Goal: Book appointment/travel/reservation

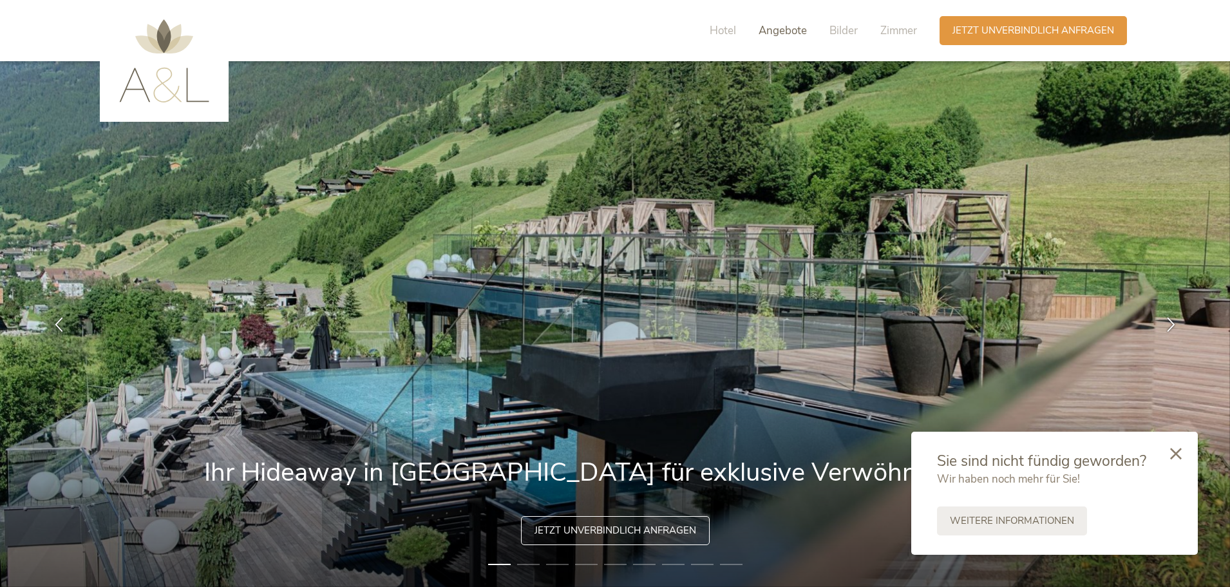
click at [775, 36] on span "Angebote" at bounding box center [783, 30] width 48 height 15
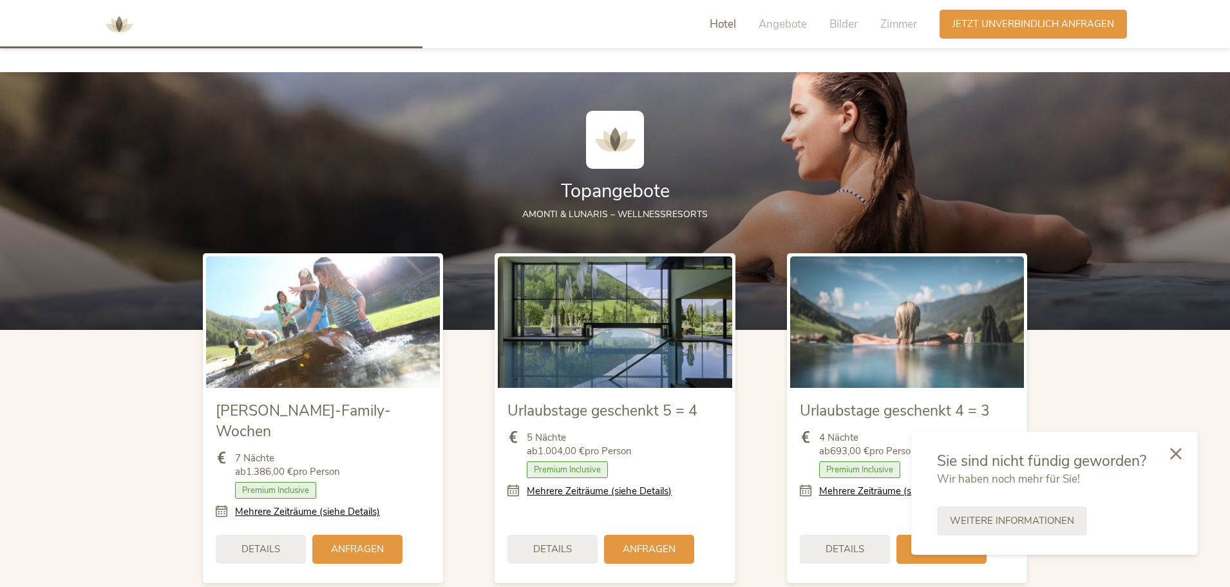
scroll to position [1396, 0]
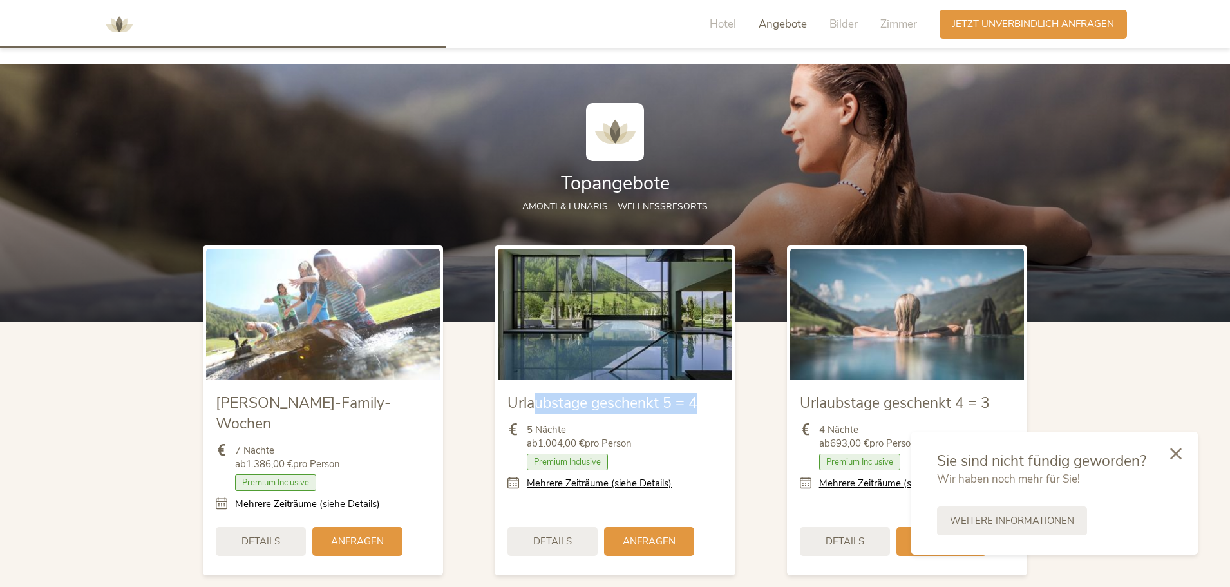
drag, startPoint x: 534, startPoint y: 403, endPoint x: 732, endPoint y: 390, distance: 198.1
click at [732, 390] on div "Urlaubstage geschenkt 5 = 4 5 Nächte ab 1.004,00 € pro Person Zimmer mit Frühst…" at bounding box center [615, 476] width 234 height 193
click at [1184, 453] on div at bounding box center [1176, 453] width 44 height 46
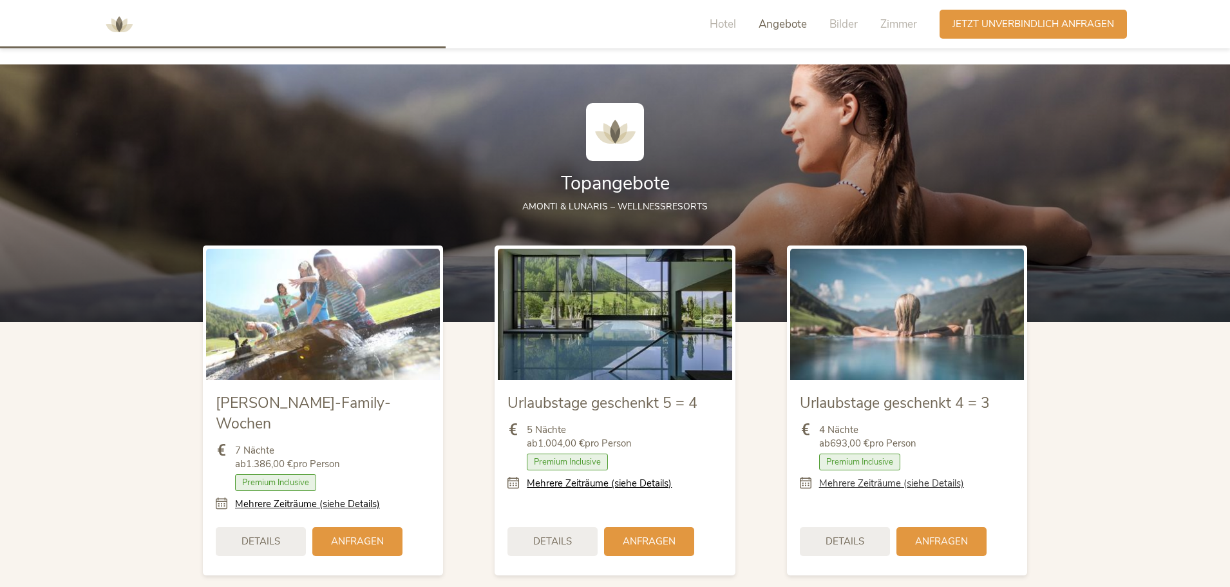
click at [846, 479] on link "Mehrere Zeiträume (siehe Details)" at bounding box center [891, 484] width 145 height 14
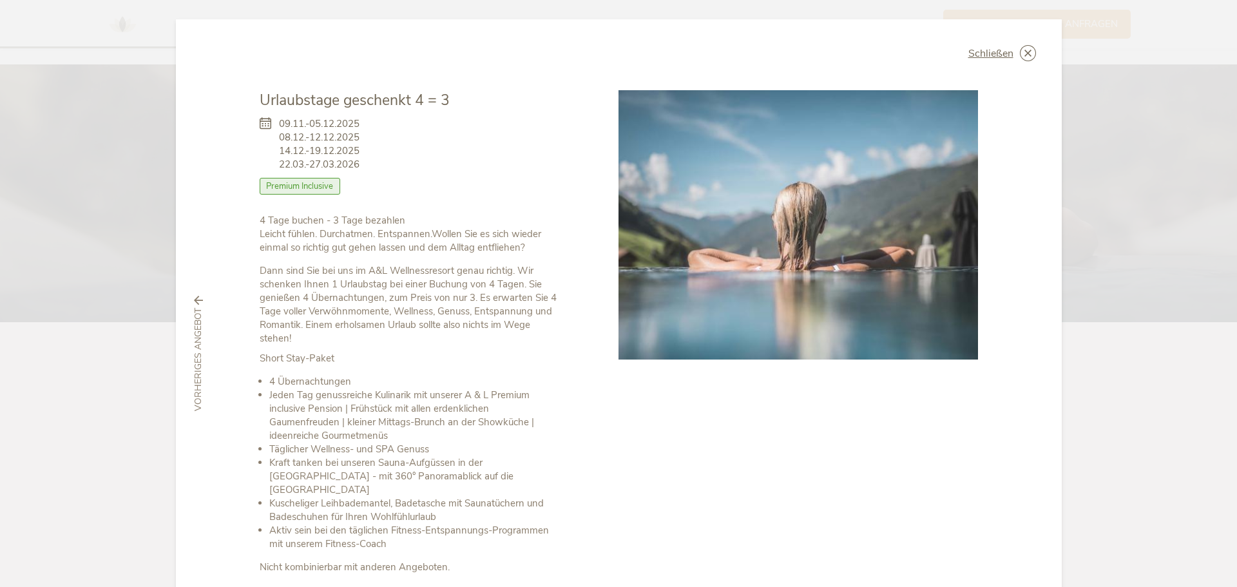
drag, startPoint x: 284, startPoint y: 115, endPoint x: 376, endPoint y: 163, distance: 103.7
click at [376, 163] on div "09.11.-05.12.2025 08.12.-12.12.2025 14.12.-19.12.2025 22.03.-27.03.2026 Zimmer …" at bounding box center [410, 162] width 301 height 103
click at [376, 164] on div "09.11.-05.12.2025 08.12.-12.12.2025 14.12.-19.12.2025 22.03.-27.03.2026 Zimmer …" at bounding box center [410, 162] width 301 height 103
click at [339, 186] on div "Zimmer mit Frühstück Halbpension Vollpension 3/4-Pension Premium Inclusive" at bounding box center [410, 189] width 301 height 23
drag, startPoint x: 314, startPoint y: 229, endPoint x: 489, endPoint y: 153, distance: 191.0
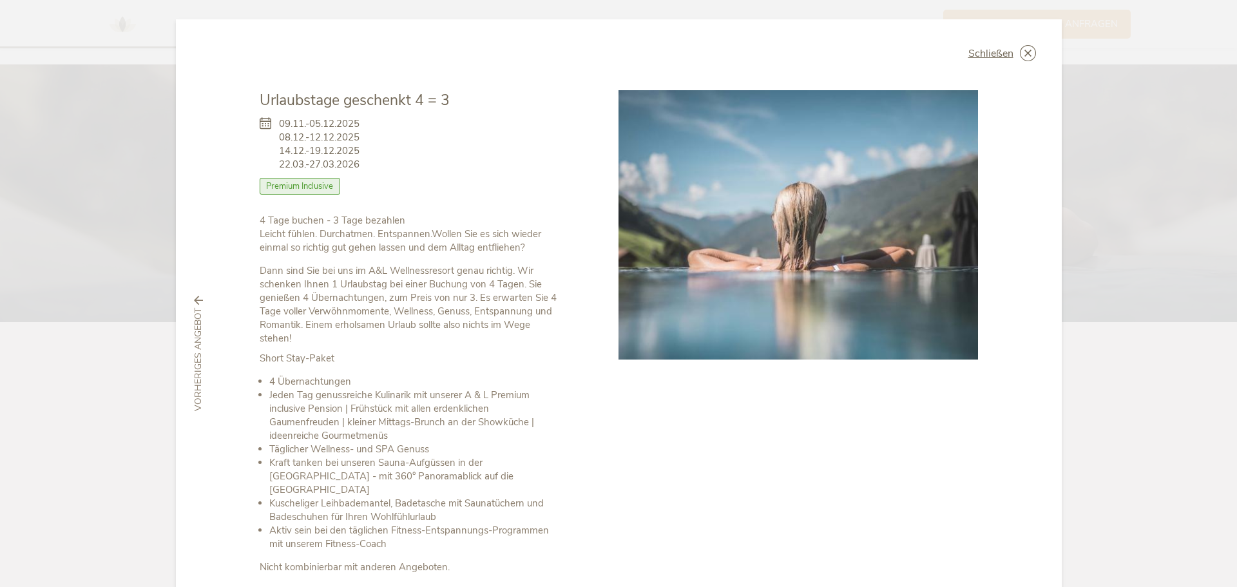
click at [489, 153] on div "Urlaubstage geschenkt 4 = 3 09.11.-05.12.2025 08.12.-12.12.2025 14.12.-19.12.20…" at bounding box center [410, 332] width 301 height 484
click at [489, 154] on div "09.11.-05.12.2025 08.12.-12.12.2025 14.12.-19.12.2025 22.03.-27.03.2026 Zimmer …" at bounding box center [410, 162] width 301 height 103
click at [975, 49] on span "Schließen" at bounding box center [990, 53] width 45 height 10
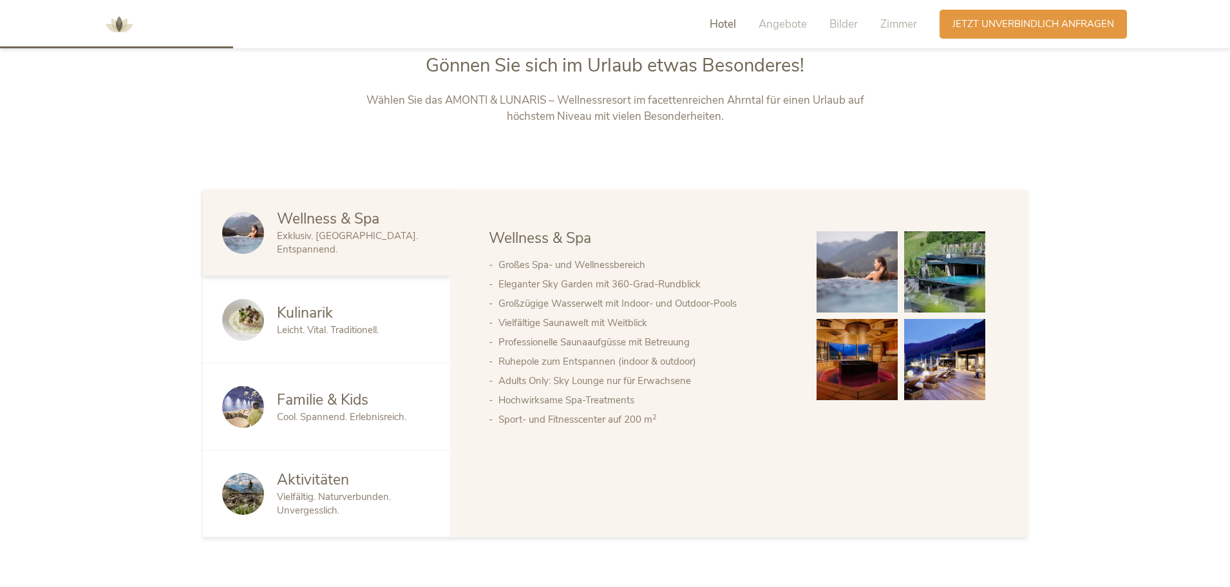
scroll to position [430, 0]
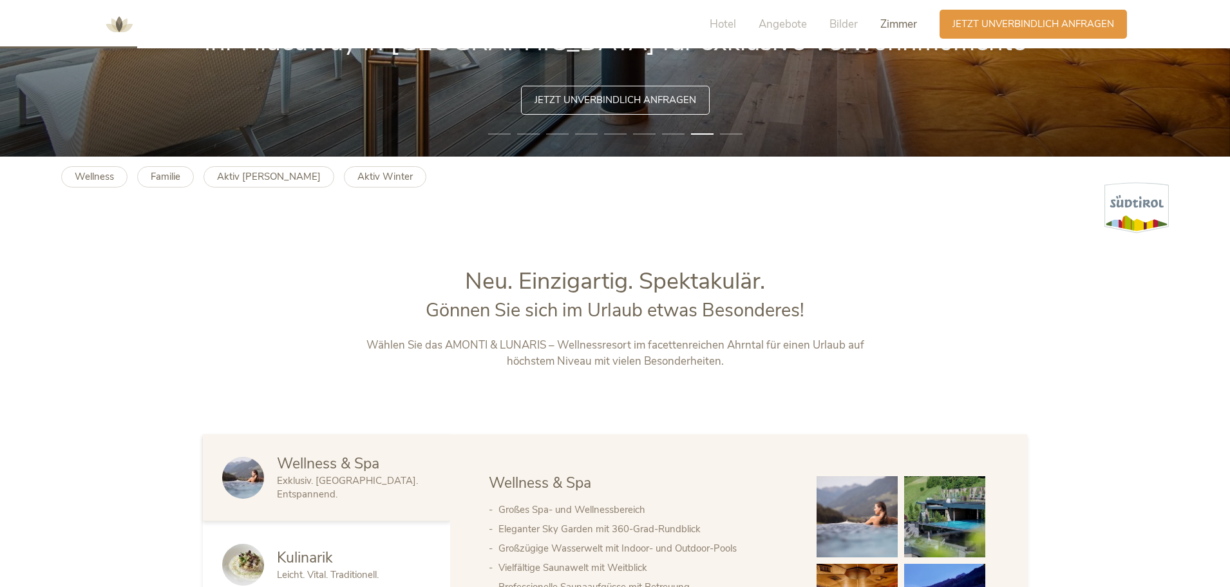
click at [885, 26] on span "Zimmer" at bounding box center [898, 24] width 37 height 15
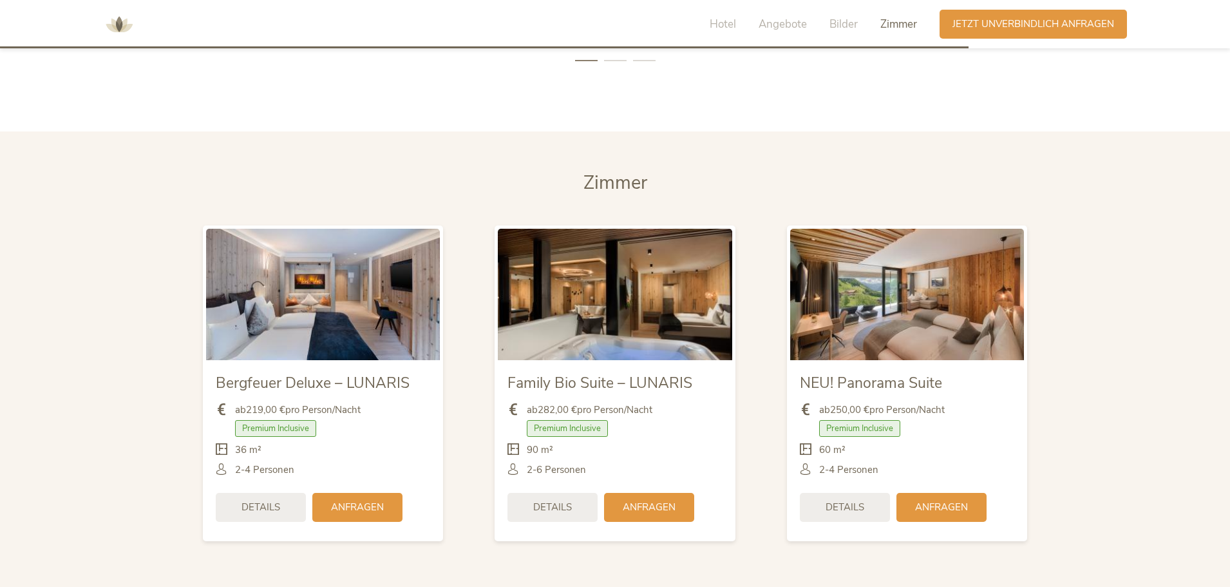
scroll to position [3035, 0]
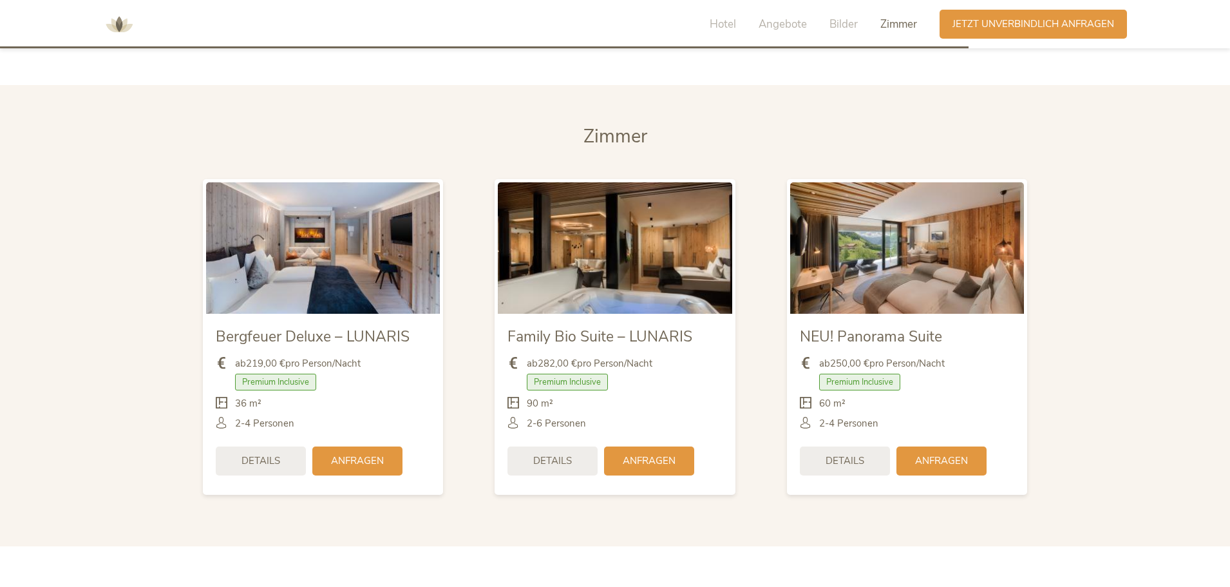
click at [853, 249] on img at bounding box center [907, 247] width 234 height 131
click at [853, 453] on span "Details" at bounding box center [845, 460] width 39 height 14
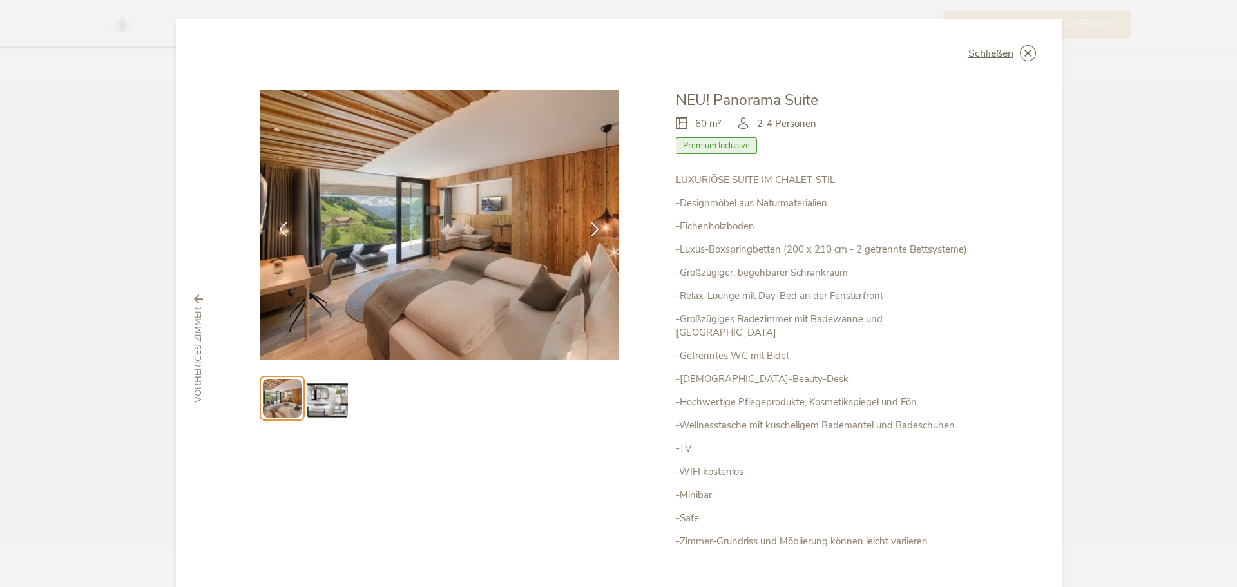
click at [499, 251] on img at bounding box center [439, 224] width 359 height 269
click at [320, 404] on img at bounding box center [327, 397] width 41 height 41
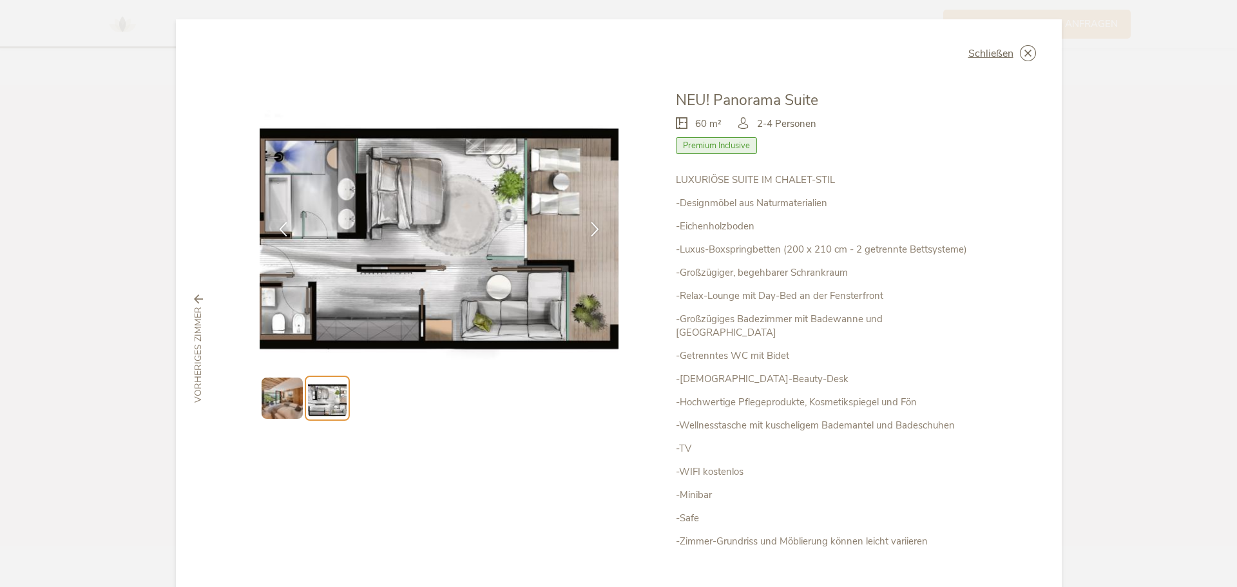
click at [1040, 53] on div "Schließen NEU! Panorama Suite 60 m² Premium Inclusive" at bounding box center [619, 348] width 886 height 659
click at [1027, 53] on icon at bounding box center [1028, 53] width 16 height 16
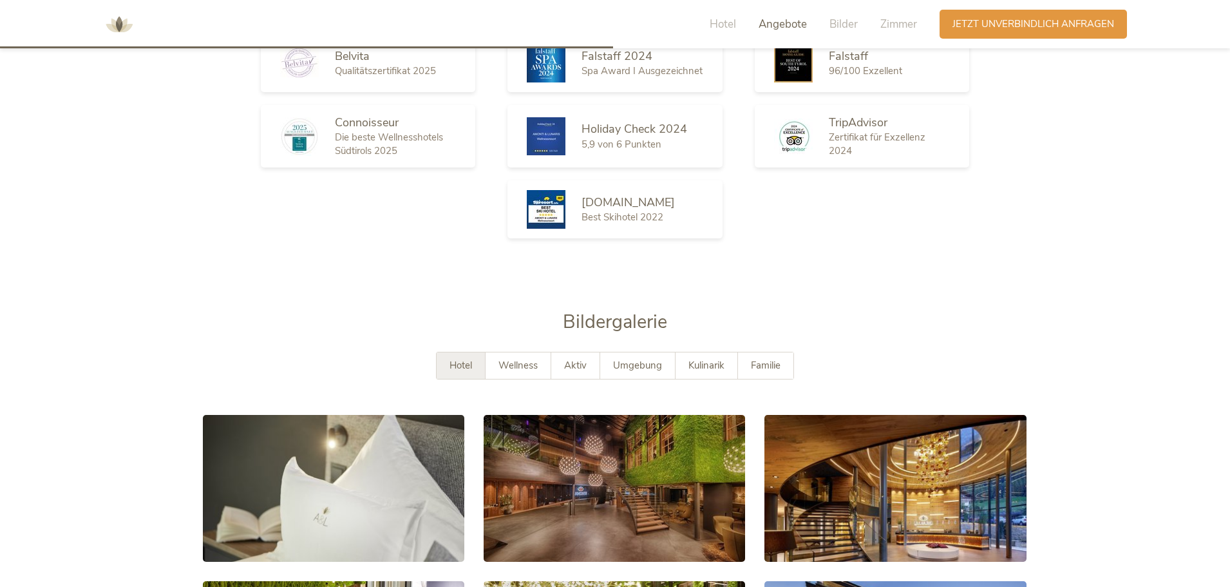
scroll to position [2116, 0]
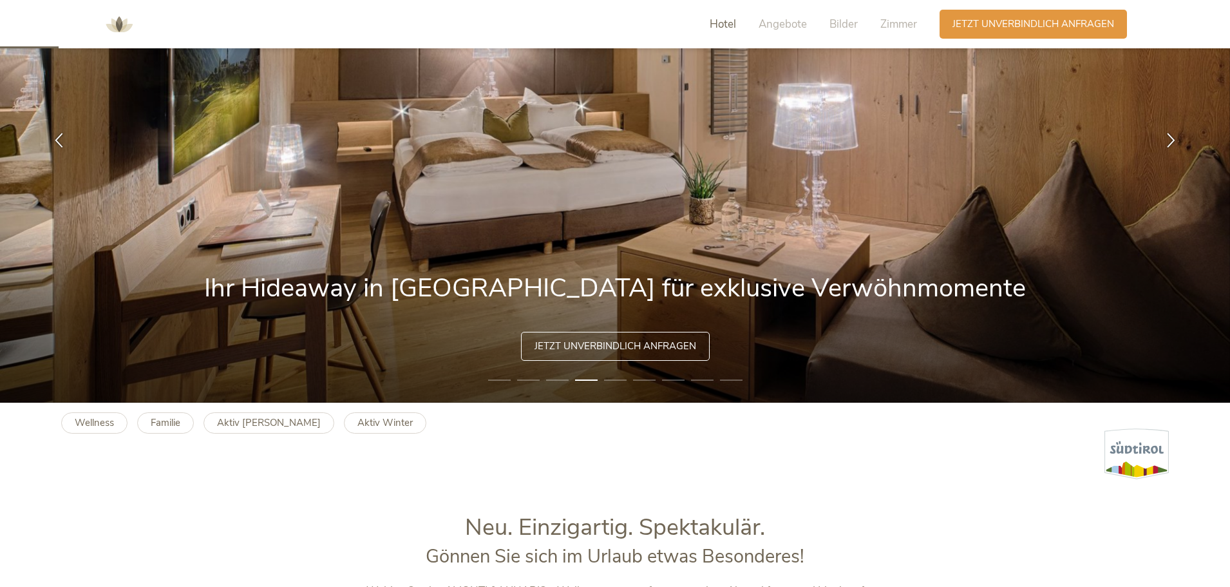
click at [710, 20] on span "Hotel" at bounding box center [723, 24] width 26 height 15
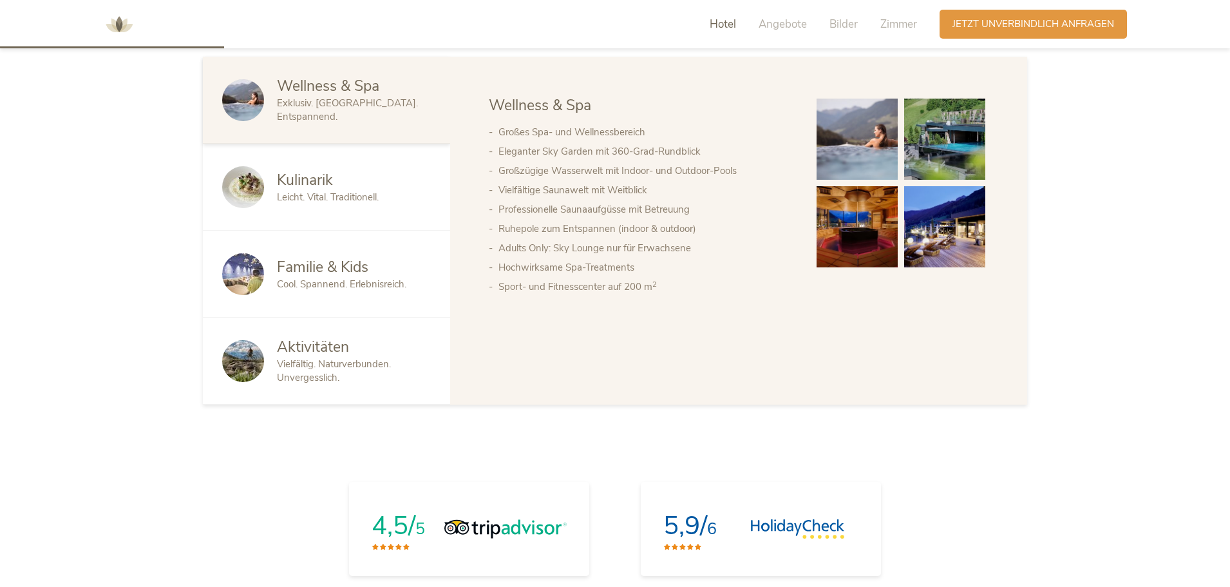
scroll to position [631, 0]
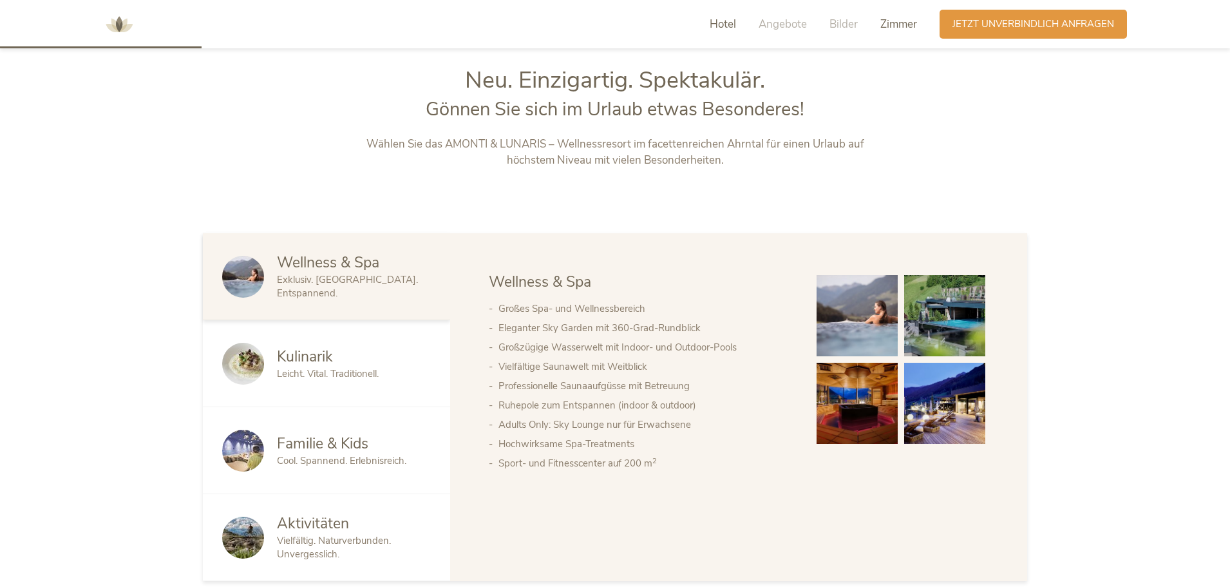
drag, startPoint x: 895, startPoint y: 14, endPoint x: 898, endPoint y: 21, distance: 8.4
click at [897, 17] on div "Hotel Angebote Bilder Zimmer" at bounding box center [817, 24] width 246 height 29
click at [900, 28] on span "Zimmer" at bounding box center [898, 24] width 37 height 15
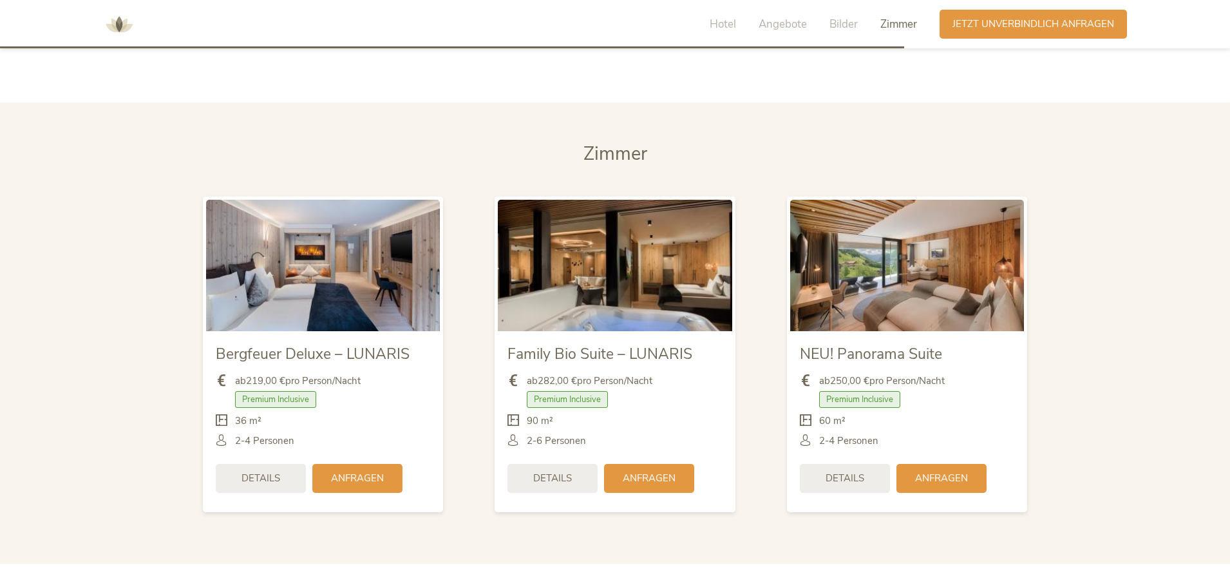
scroll to position [3035, 0]
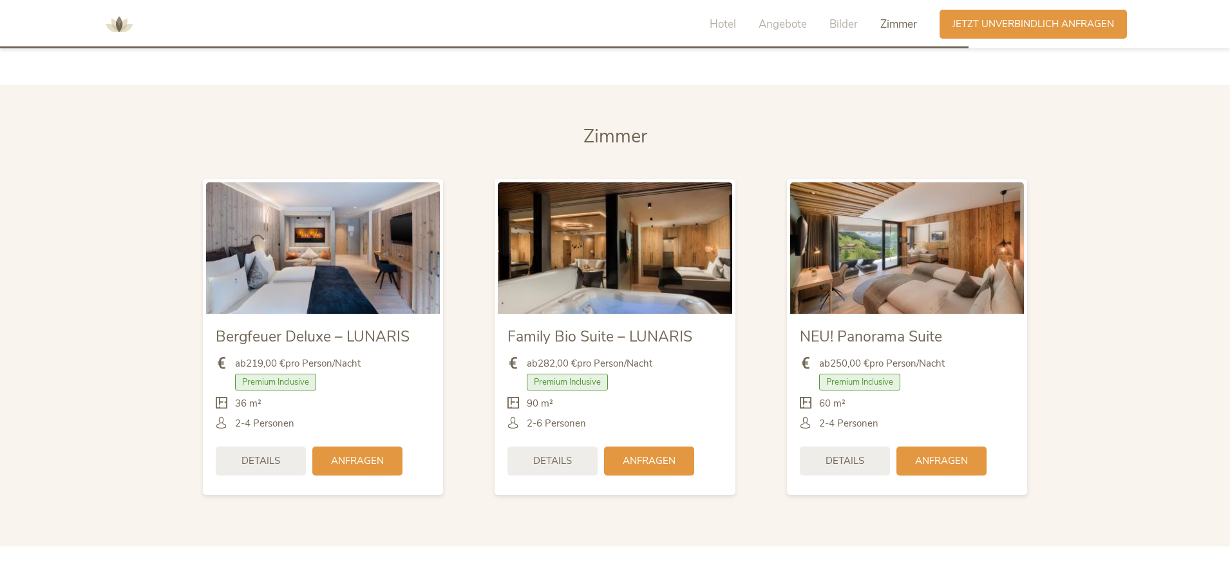
click at [124, 26] on img at bounding box center [119, 24] width 39 height 39
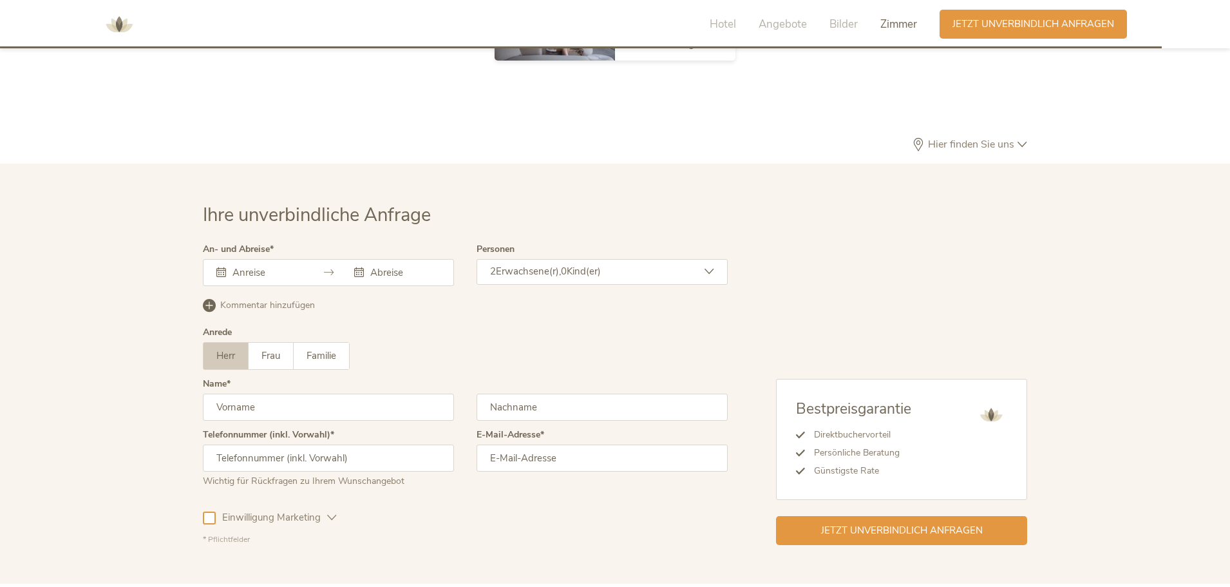
scroll to position [3855, 0]
